Goal: Complete application form

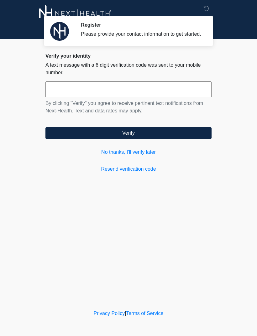
click at [129, 97] on input "text" at bounding box center [128, 89] width 166 height 16
type input "******"
click at [143, 139] on button "Verify" at bounding box center [128, 133] width 166 height 12
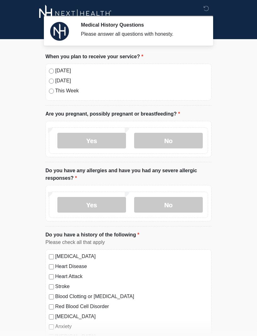
click at [189, 139] on label "No" at bounding box center [168, 141] width 69 height 16
click at [194, 201] on label "No" at bounding box center [168, 205] width 69 height 16
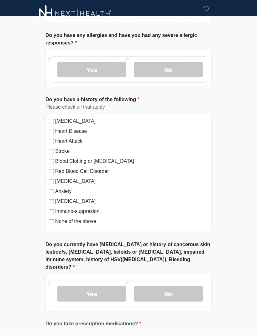
scroll to position [144, 0]
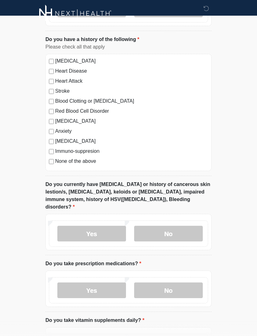
click at [192, 226] on label "No" at bounding box center [168, 234] width 69 height 16
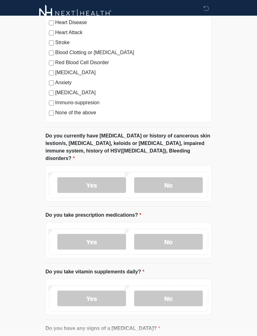
click at [192, 237] on label "No" at bounding box center [168, 242] width 69 height 16
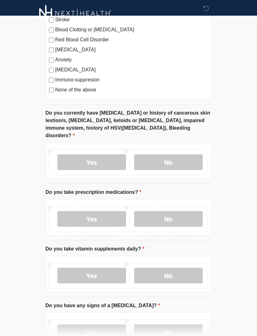
scroll to position [299, 0]
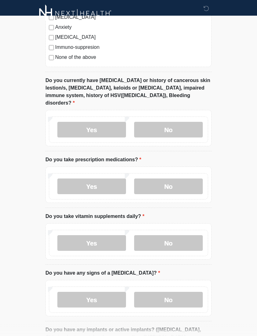
click at [66, 236] on label "Yes" at bounding box center [91, 244] width 69 height 16
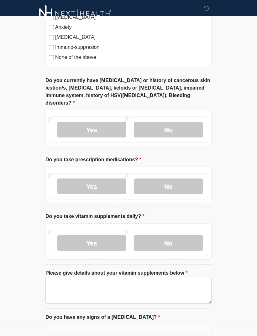
click at [192, 239] on label "No" at bounding box center [168, 243] width 69 height 16
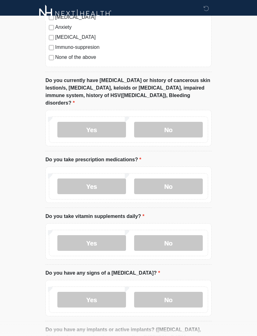
click at [69, 235] on label "Yes" at bounding box center [91, 243] width 69 height 16
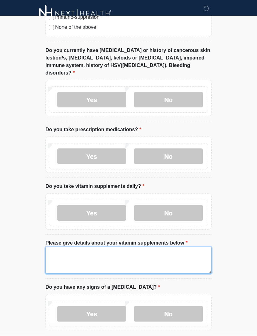
click at [193, 249] on textarea "Please give details about your vitamin supplements below" at bounding box center [128, 260] width 166 height 27
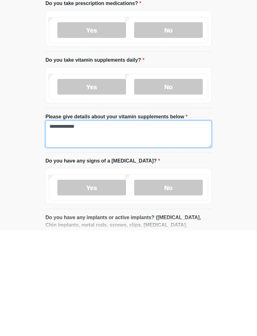
type textarea "**********"
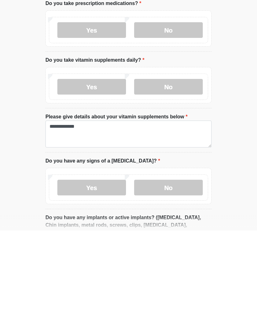
click at [192, 285] on label "No" at bounding box center [168, 293] width 69 height 16
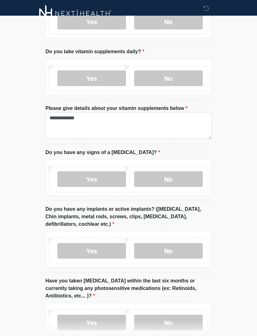
scroll to position [494, 0]
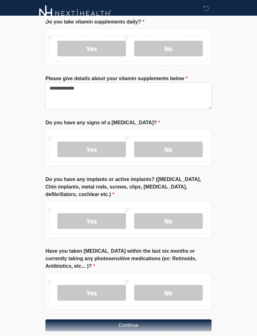
click at [180, 213] on label "No" at bounding box center [168, 221] width 69 height 16
click at [179, 285] on label "No" at bounding box center [168, 293] width 69 height 16
click at [163, 319] on button "Continue" at bounding box center [128, 325] width 166 height 12
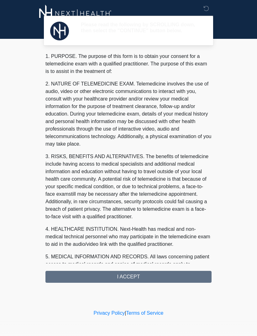
scroll to position [0, 0]
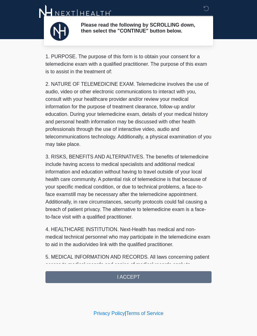
click at [142, 280] on div "1. PURPOSE. The purpose of this form is to obtain your consent for a telemedici…" at bounding box center [128, 168] width 166 height 230
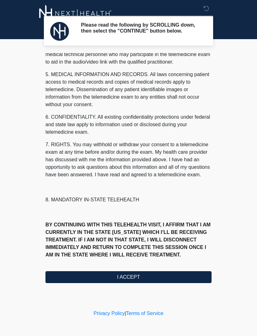
scroll to position [190, 0]
click at [146, 282] on button "I ACCEPT" at bounding box center [128, 277] width 166 height 12
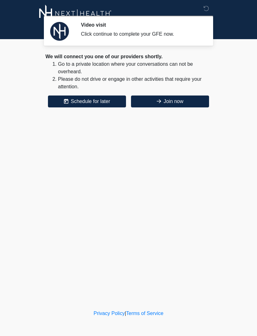
click at [182, 106] on button "Join now" at bounding box center [170, 102] width 78 height 12
